Goal: Transaction & Acquisition: Purchase product/service

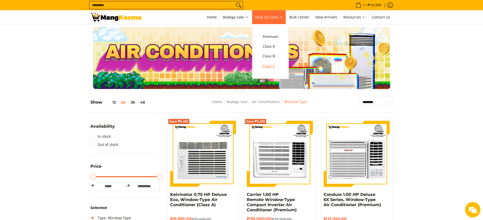
click at [270, 64] on span "Class C" at bounding box center [270, 66] width 16 height 6
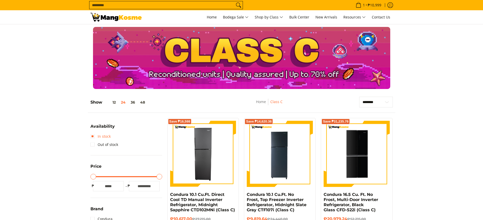
click at [103, 135] on link "In stock" at bounding box center [100, 136] width 20 height 8
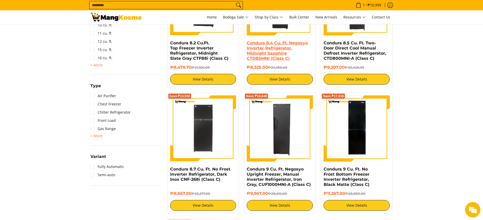
scroll to position [401, 0]
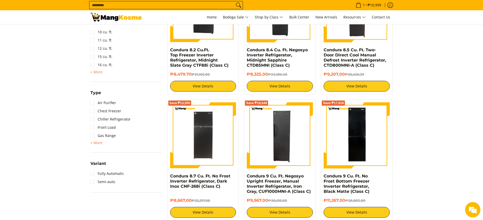
click at [202, 0] on form "Search..." at bounding box center [166, 5] width 154 height 10
click at [201, 1] on input "Search..." at bounding box center [161, 5] width 145 height 8
paste input "*********"
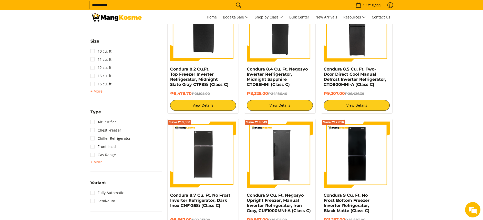
scroll to position [380, 0]
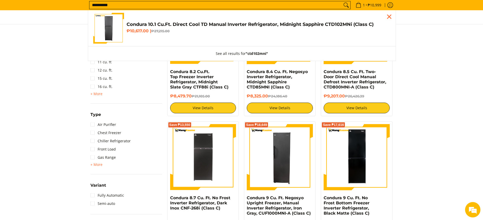
type input "*********"
click at [206, 27] on h4 "Condura 10.1 Cu.Ft. Direct Cool TD Manual Inverter Refrigerator, Midnight Sapph…" at bounding box center [258, 25] width 264 height 6
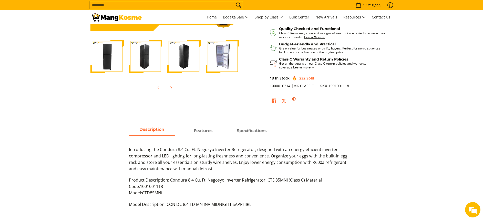
scroll to position [38, 0]
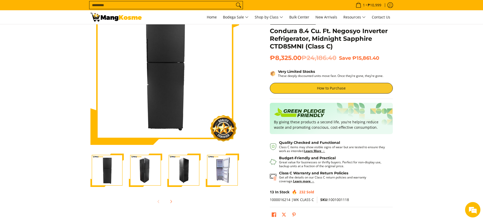
copy div "ondura 8.4 Cu. Ft. Negosyo Inverter Refrigerator, Midnight Sapphire CTD85MNI (C…"
copy div "Condura 8.4 Cu. Ft. Negosyo Inverter Refrigerator, Midnight Sapphire CTD85MNI (…"
drag, startPoint x: 303, startPoint y: 56, endPoint x: 271, endPoint y: 30, distance: 41.3
click at [271, 30] on div "**********" at bounding box center [331, 110] width 123 height 228
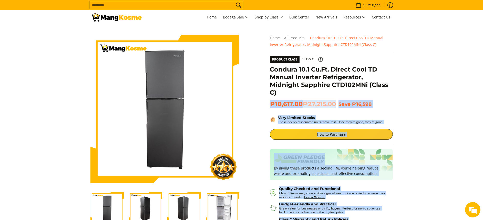
drag, startPoint x: 285, startPoint y: 80, endPoint x: 299, endPoint y: 96, distance: 21.6
click at [299, 95] on div "**********" at bounding box center [331, 153] width 128 height 236
drag, startPoint x: 299, startPoint y: 96, endPoint x: 309, endPoint y: 90, distance: 11.5
click at [304, 102] on span "₱10,617.00 ₱27,215.00" at bounding box center [303, 104] width 66 height 8
click at [309, 90] on h1 "Condura 10.1 Cu.Ft. Direct Cool TD Manual Inverter Refrigerator, Midnight Sapph…" at bounding box center [331, 81] width 123 height 31
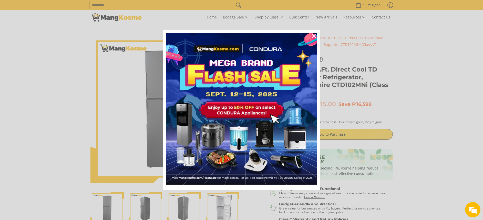
drag, startPoint x: 302, startPoint y: 102, endPoint x: 269, endPoint y: 77, distance: 41.0
click at [313, 34] on icon "close icon" at bounding box center [314, 36] width 4 height 4
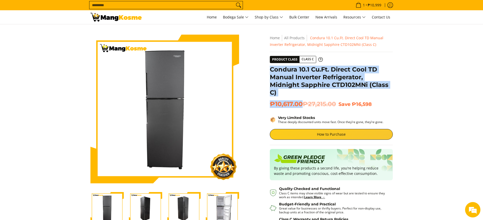
copy div "Condura 10.1 Cu.Ft. Direct Cool TD Manual Inverter Refrigerator, Midnight Sapph…"
drag, startPoint x: 301, startPoint y: 103, endPoint x: 269, endPoint y: 71, distance: 44.9
click at [270, 71] on div "**********" at bounding box center [331, 153] width 123 height 236
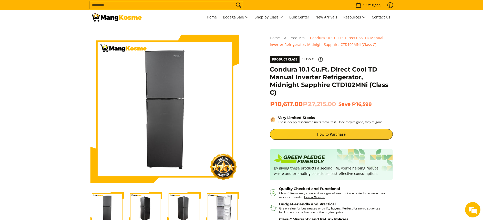
click at [208, 6] on input "Search..." at bounding box center [161, 5] width 145 height 8
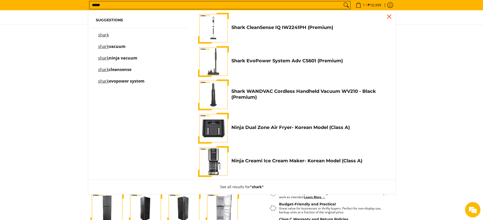
type input "*****"
click at [269, 90] on h4 "Shark WANDVAC Cordless Handheld Vacuum WV210 - Black (Premium)" at bounding box center [309, 94] width 156 height 12
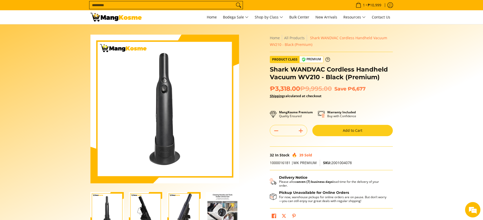
click at [113, 12] on link at bounding box center [115, 17] width 51 height 14
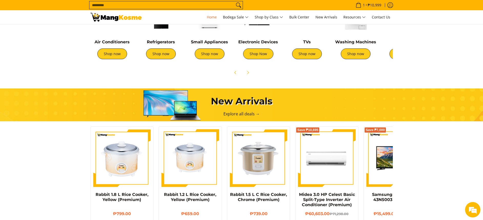
scroll to position [230, 0]
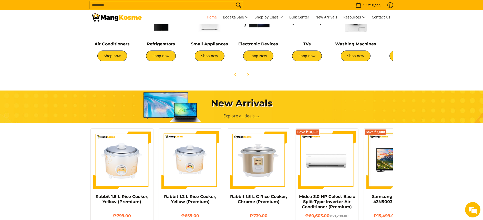
click at [236, 113] on link "Explore all deals →" at bounding box center [241, 116] width 36 height 6
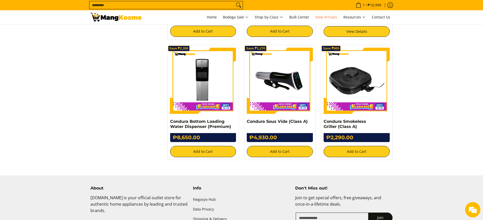
scroll to position [883, 0]
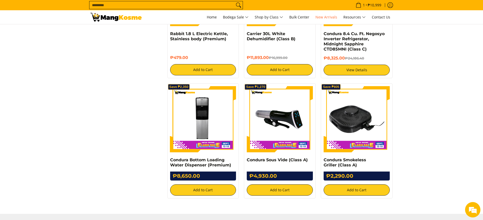
click at [107, 15] on img at bounding box center [115, 17] width 51 height 9
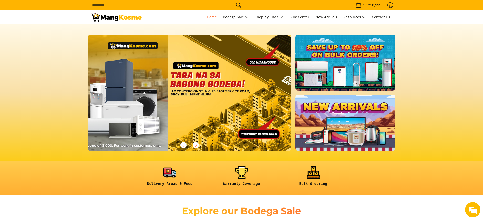
scroll to position [0, 366]
